Goal: Transaction & Acquisition: Purchase product/service

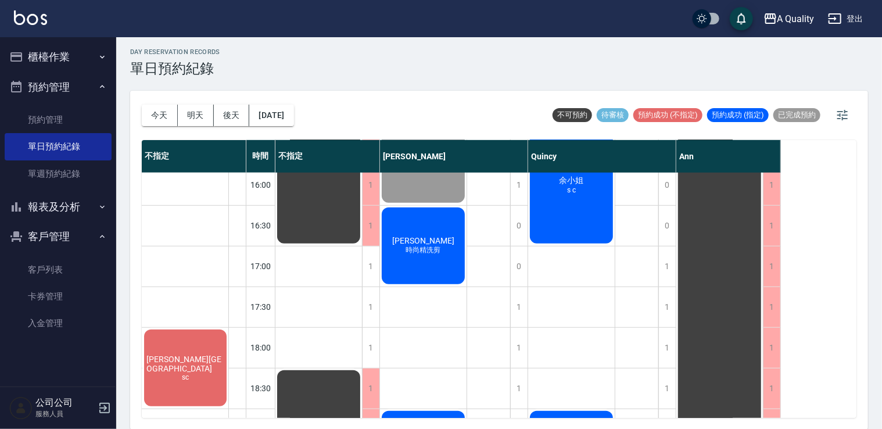
scroll to position [321, 0]
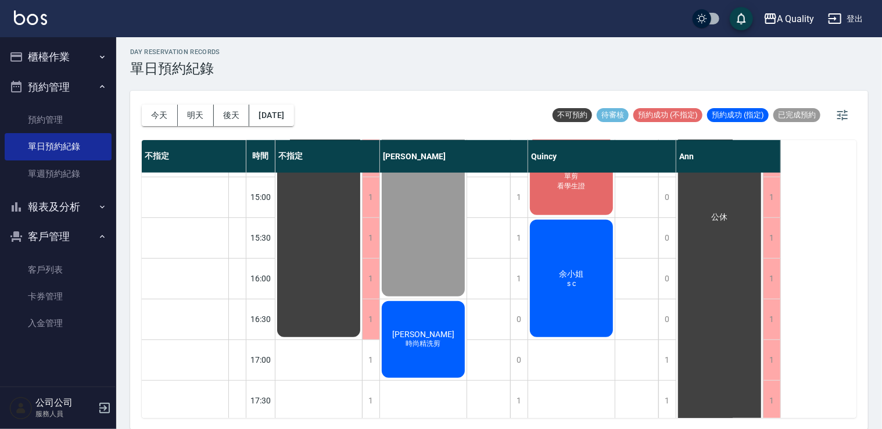
click at [329, 100] on span "[PERSON_NAME]" at bounding box center [318, 95] width 21 height 10
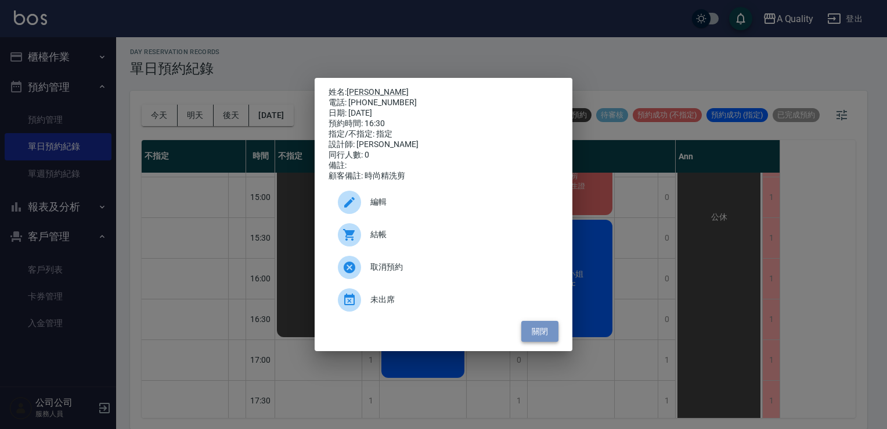
click at [551, 339] on button "關閉" at bounding box center [539, 331] width 37 height 21
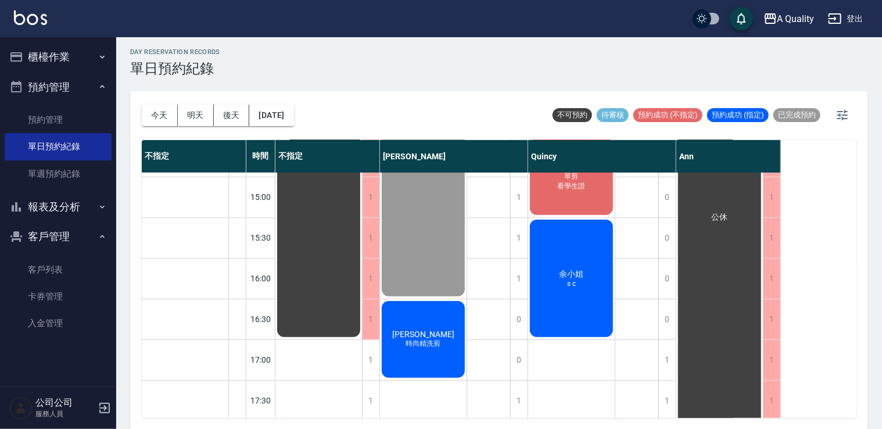
click at [45, 58] on button "櫃檯作業" at bounding box center [58, 57] width 107 height 30
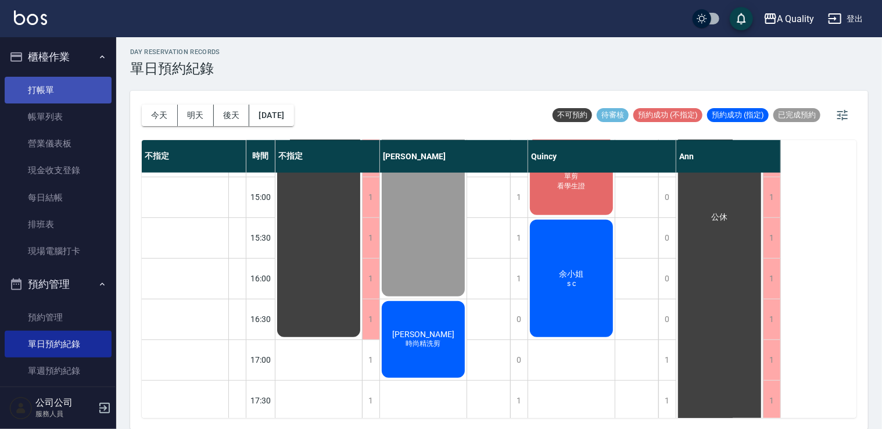
click at [19, 94] on link "打帳單" at bounding box center [58, 90] width 107 height 27
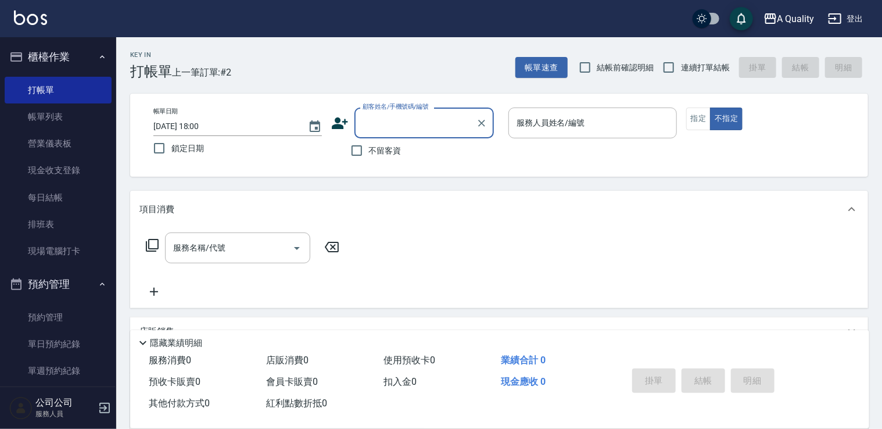
click at [393, 124] on input "顧客姓名/手機號碼/編號" at bounding box center [414, 123] width 111 height 20
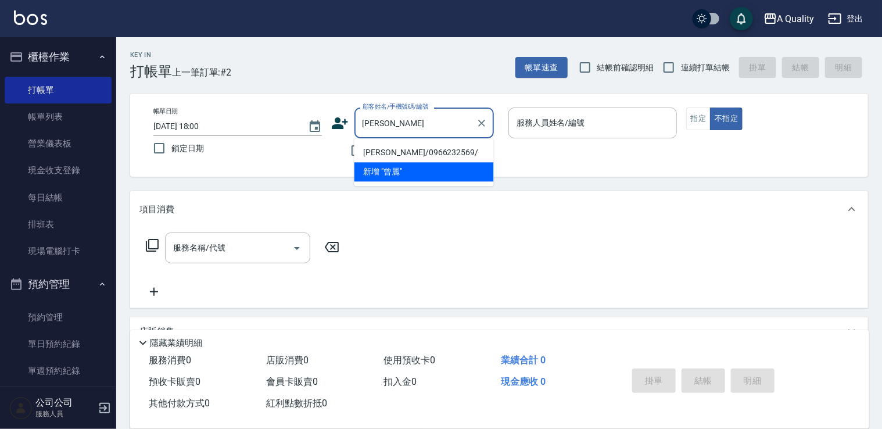
click at [406, 149] on li "曾麗雪/0966232569/" at bounding box center [423, 152] width 139 height 19
type input "曾麗雪/0966232569/"
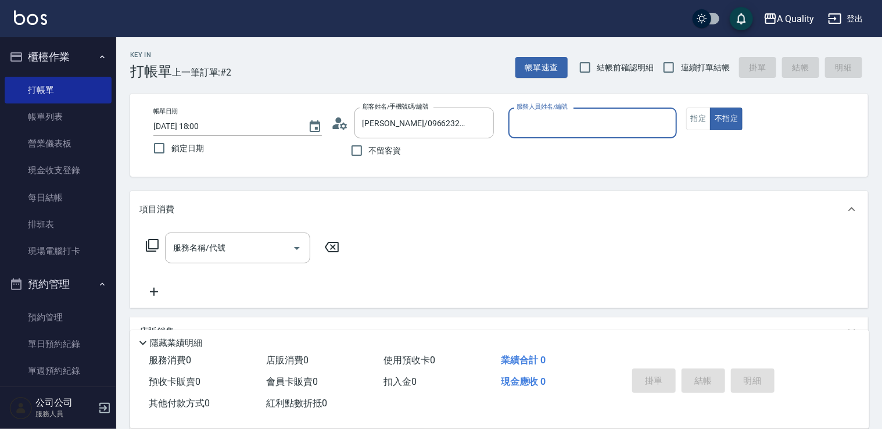
type input "Taylor(無代號)"
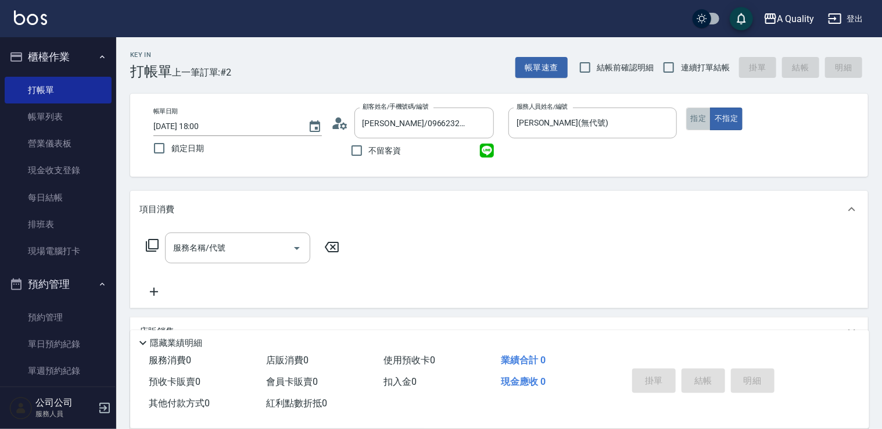
click at [702, 122] on button "指定" at bounding box center [698, 118] width 25 height 23
click at [294, 250] on icon "Open" at bounding box center [297, 248] width 14 height 14
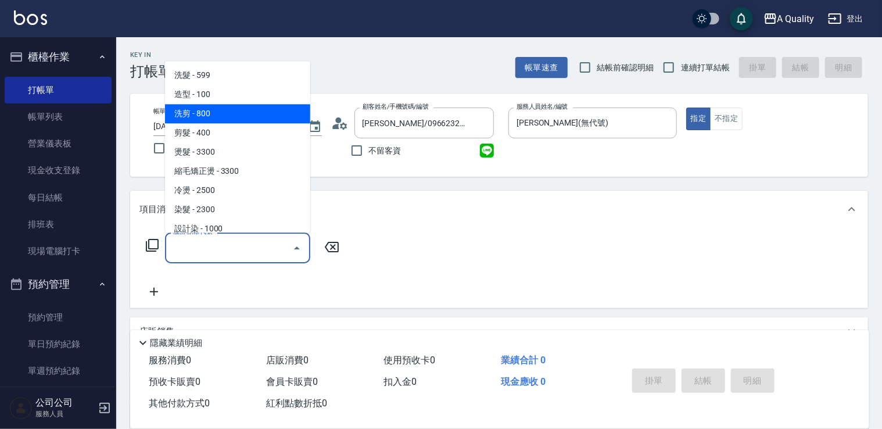
click at [225, 112] on span "洗剪 - 800" at bounding box center [237, 113] width 145 height 19
type input "洗剪(103)"
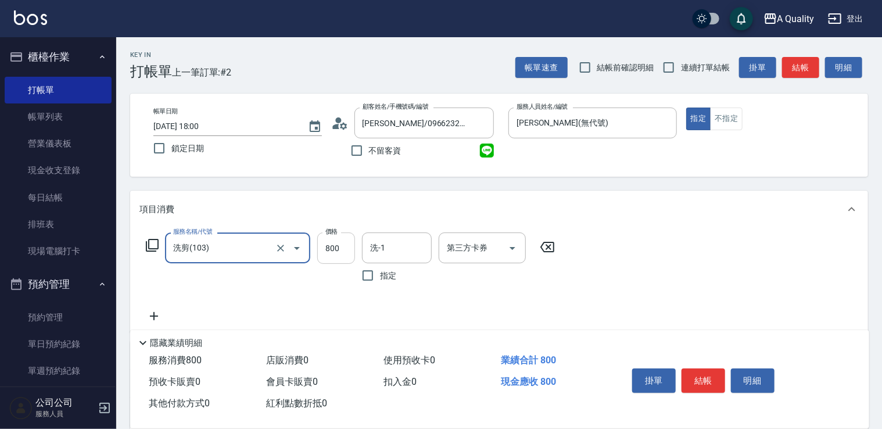
click at [334, 244] on input "800" at bounding box center [336, 247] width 38 height 31
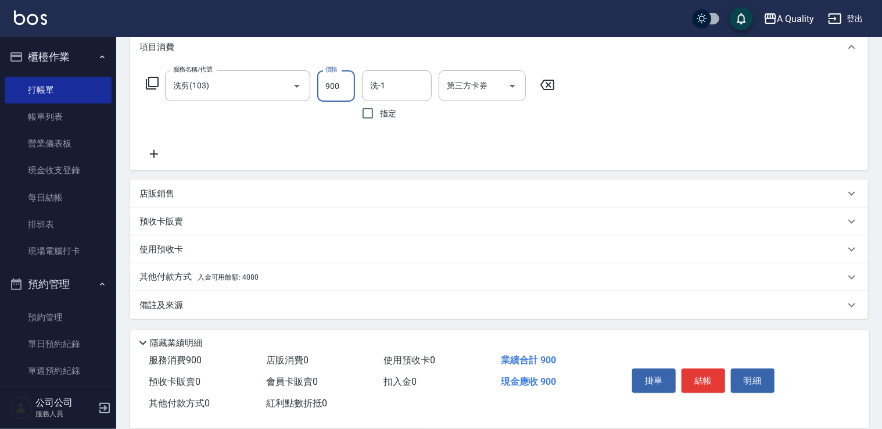
scroll to position [163, 0]
type input "900"
click at [199, 274] on span "入金可用餘額: 4080" at bounding box center [227, 276] width 61 height 8
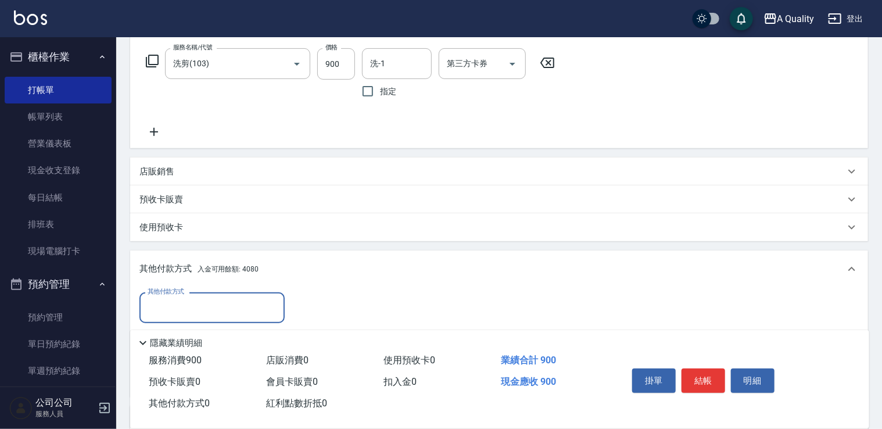
scroll to position [0, 0]
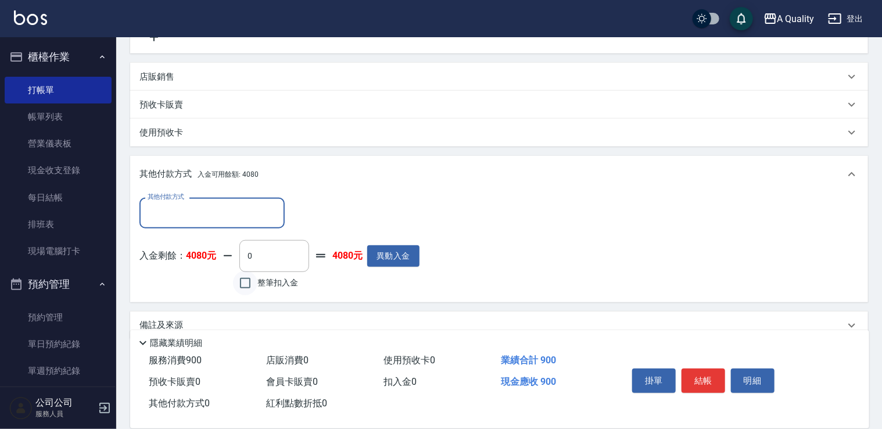
click at [254, 281] on input "整筆扣入金" at bounding box center [245, 283] width 24 height 24
checkbox input "true"
type input "900"
click at [699, 374] on button "結帳" at bounding box center [703, 380] width 44 height 24
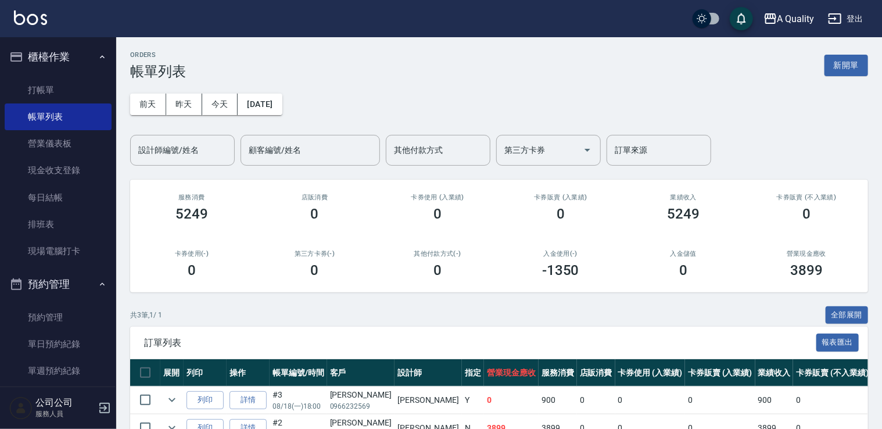
scroll to position [94, 0]
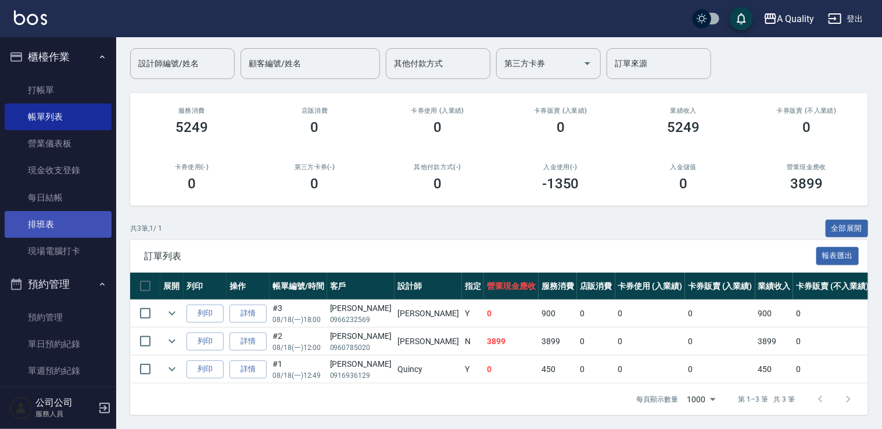
click at [57, 218] on link "排班表" at bounding box center [58, 224] width 107 height 27
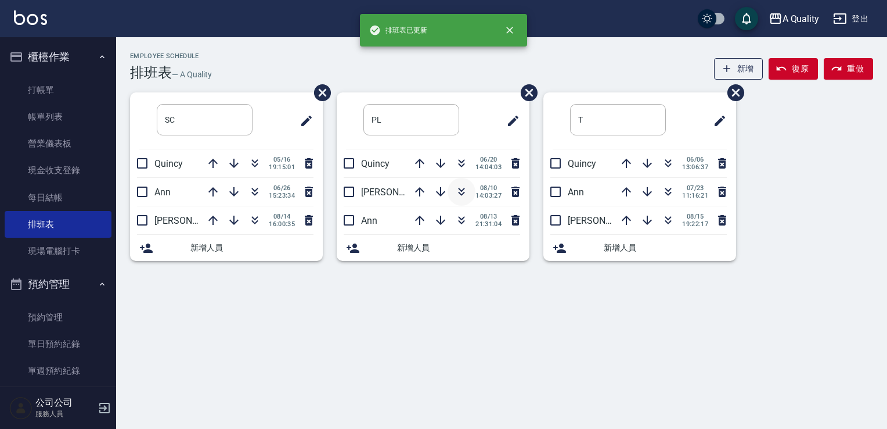
click at [462, 195] on icon "button" at bounding box center [462, 192] width 14 height 14
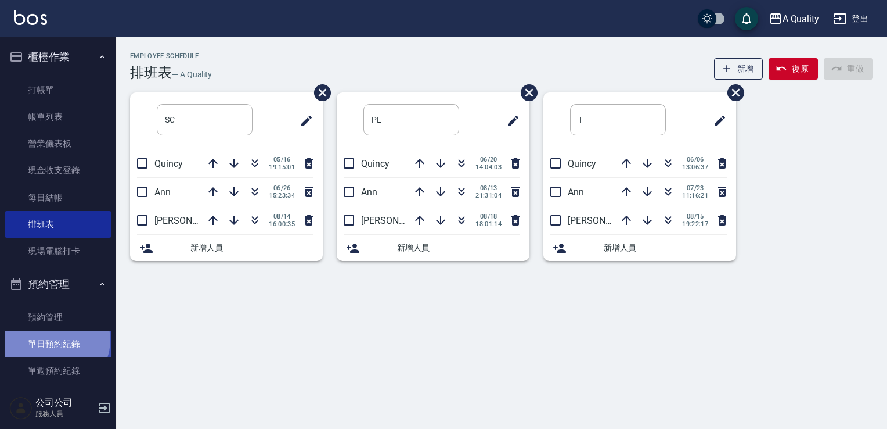
click at [56, 340] on link "單日預約紀錄" at bounding box center [58, 343] width 107 height 27
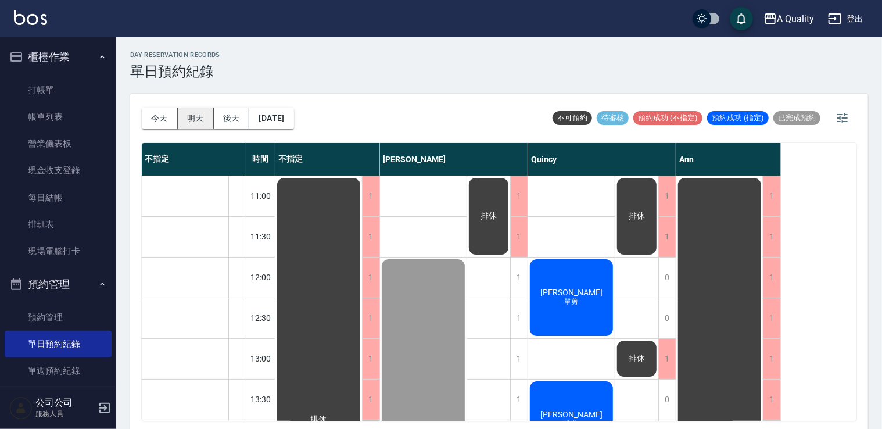
click at [193, 120] on button "明天" at bounding box center [196, 117] width 36 height 21
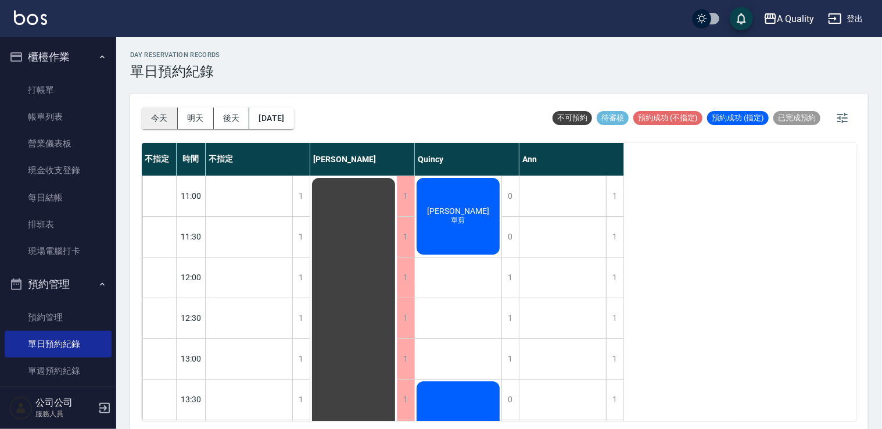
click at [160, 122] on button "今天" at bounding box center [160, 117] width 36 height 21
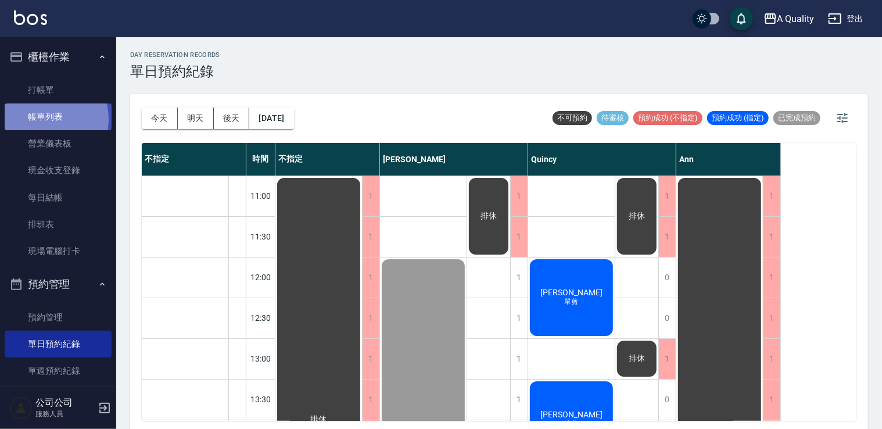
click at [39, 120] on link "帳單列表" at bounding box center [58, 116] width 107 height 27
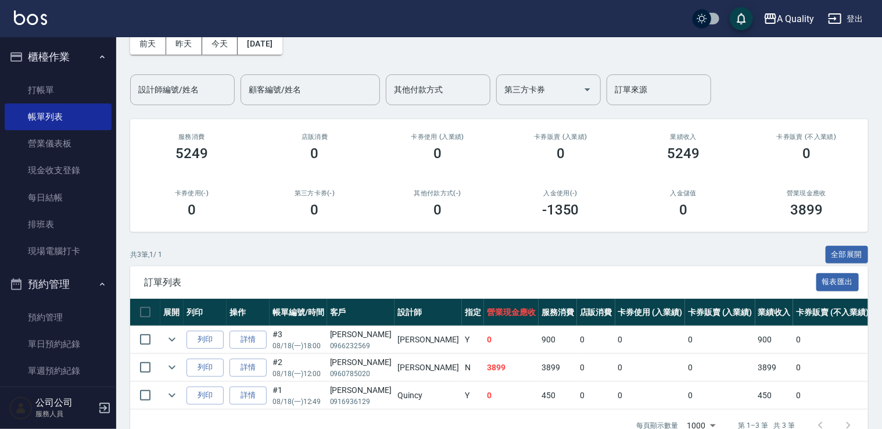
scroll to position [94, 0]
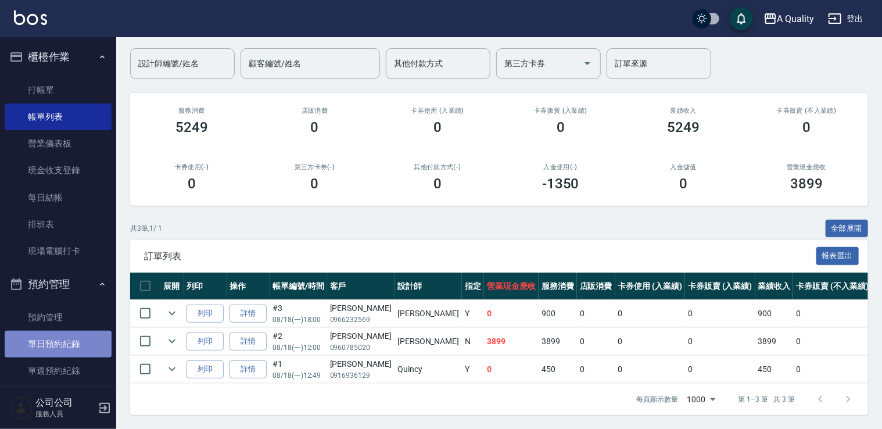
click at [81, 333] on link "單日預約紀錄" at bounding box center [58, 343] width 107 height 27
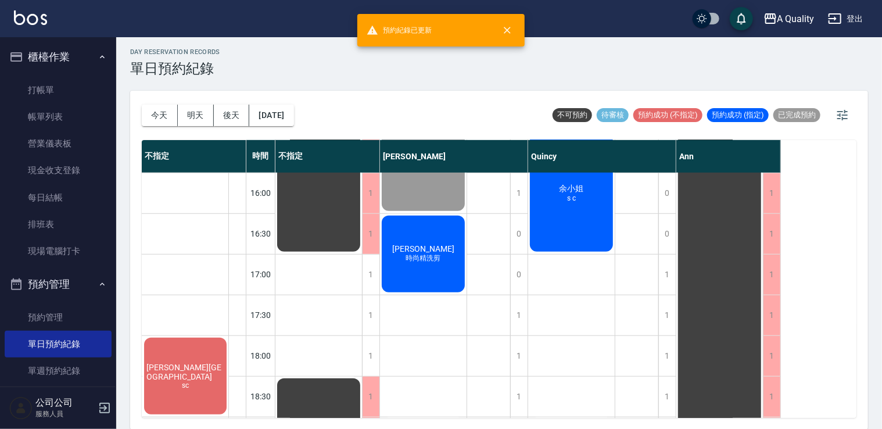
scroll to position [495, 0]
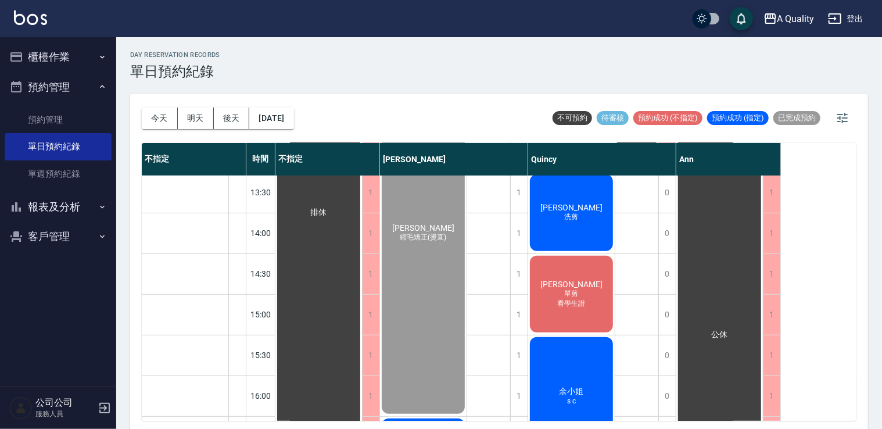
scroll to position [263, 0]
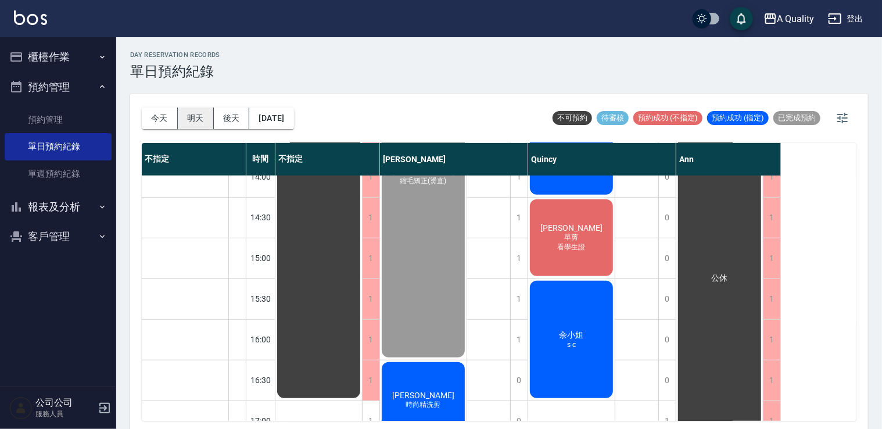
click at [200, 113] on button "明天" at bounding box center [196, 117] width 36 height 21
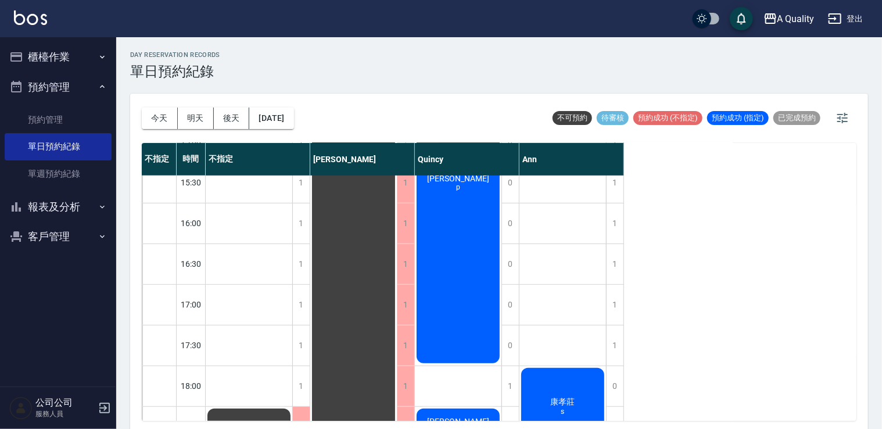
scroll to position [321, 0]
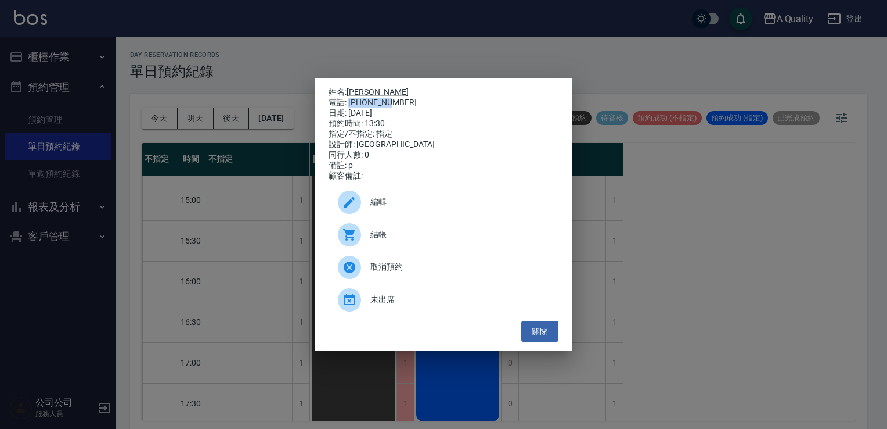
drag, startPoint x: 348, startPoint y: 99, endPoint x: 403, endPoint y: 102, distance: 54.6
click at [403, 102] on div "電話: [PHONE_NUMBER]" at bounding box center [444, 103] width 230 height 10
copy div "091757662"
click at [545, 331] on button "關閉" at bounding box center [539, 331] width 37 height 21
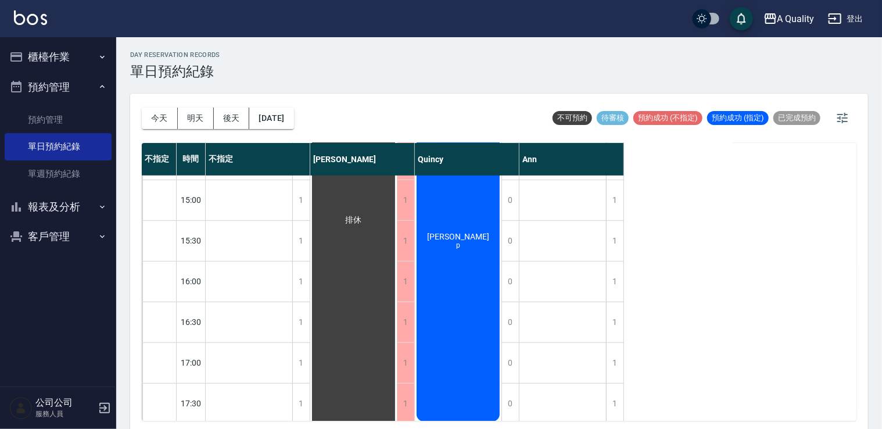
click at [56, 236] on button "客戶管理" at bounding box center [58, 236] width 107 height 30
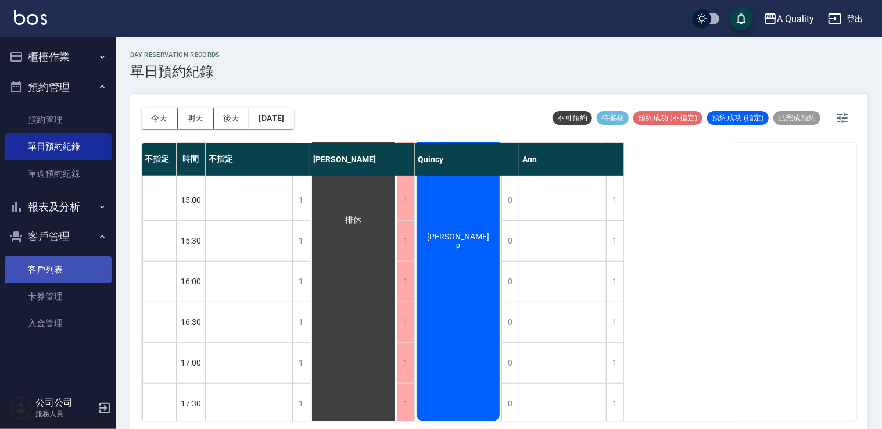
click at [55, 272] on link "客戶列表" at bounding box center [58, 269] width 107 height 27
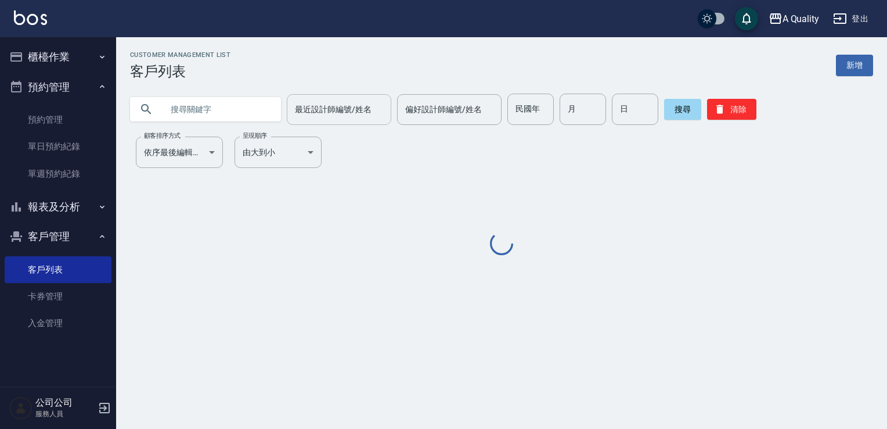
drag, startPoint x: 223, startPoint y: 109, endPoint x: 388, endPoint y: 99, distance: 165.3
click at [223, 110] on input "text" at bounding box center [217, 108] width 109 height 31
paste input "091757662"
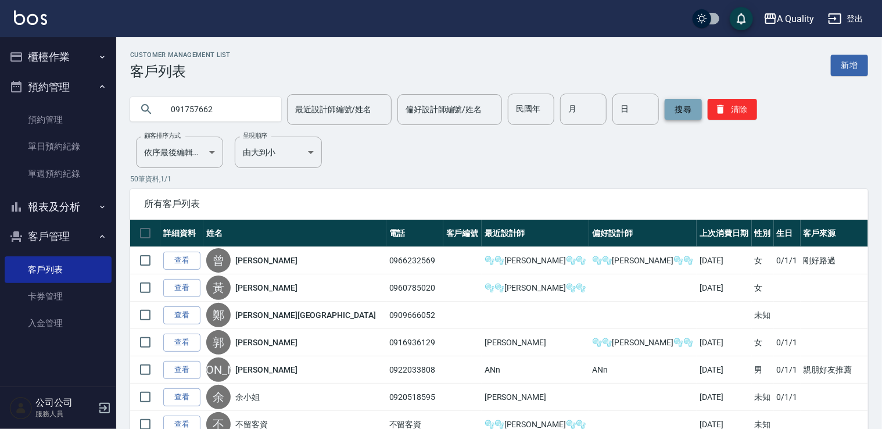
type input "091757662"
click at [672, 117] on button "搜尋" at bounding box center [682, 109] width 37 height 21
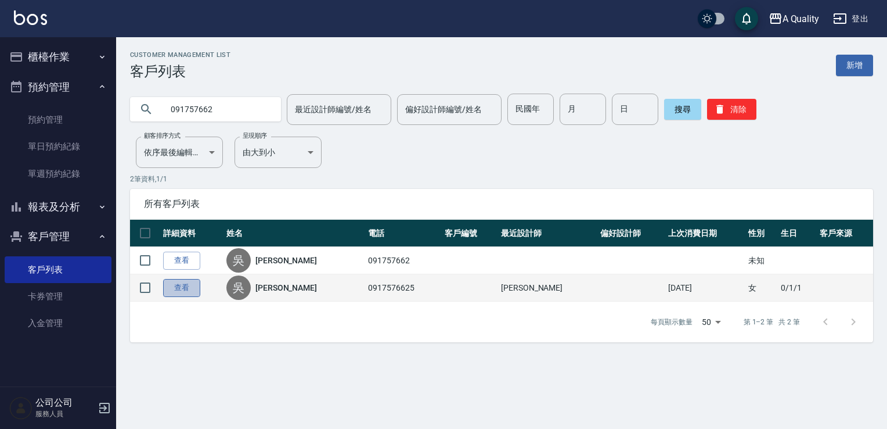
click at [191, 283] on link "查看" at bounding box center [181, 288] width 37 height 18
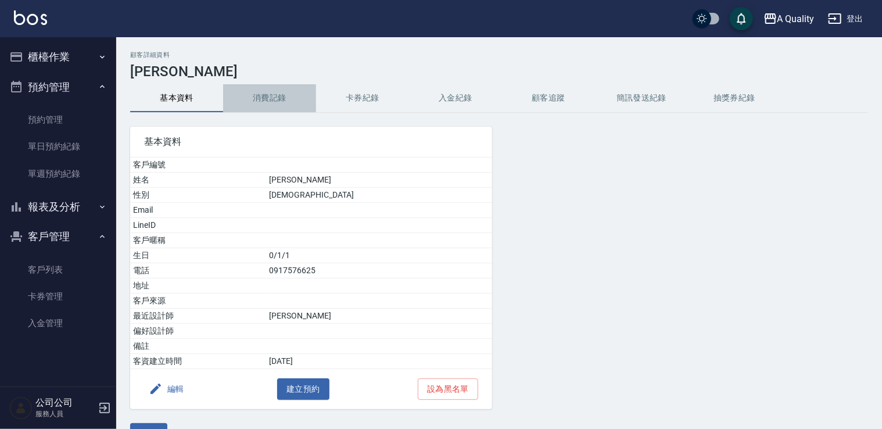
click at [268, 88] on button "消費記錄" at bounding box center [269, 98] width 93 height 28
